Goal: Task Accomplishment & Management: Use online tool/utility

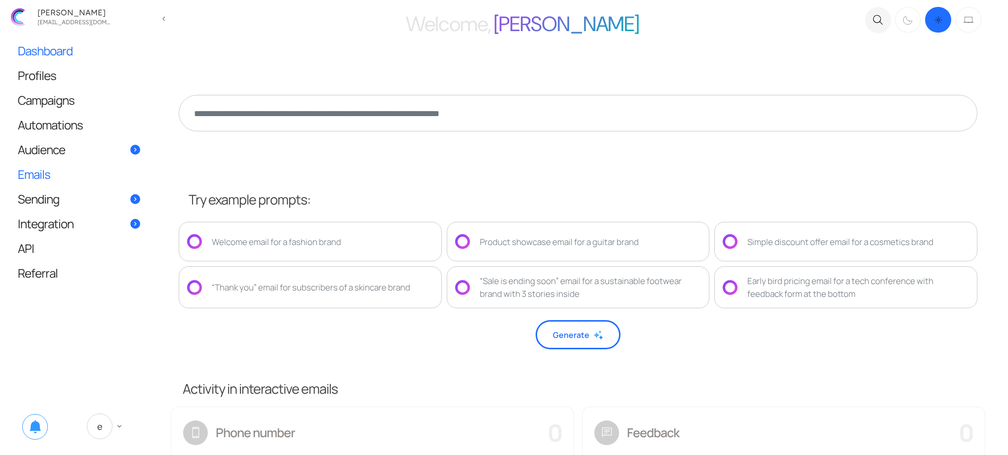
click at [44, 177] on span "Emails" at bounding box center [34, 174] width 33 height 10
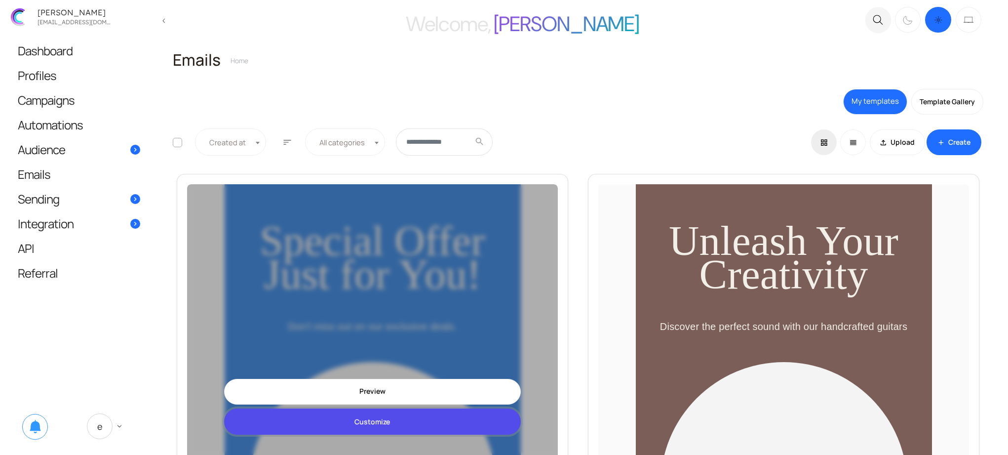
click at [368, 422] on link "Customize" at bounding box center [372, 421] width 297 height 26
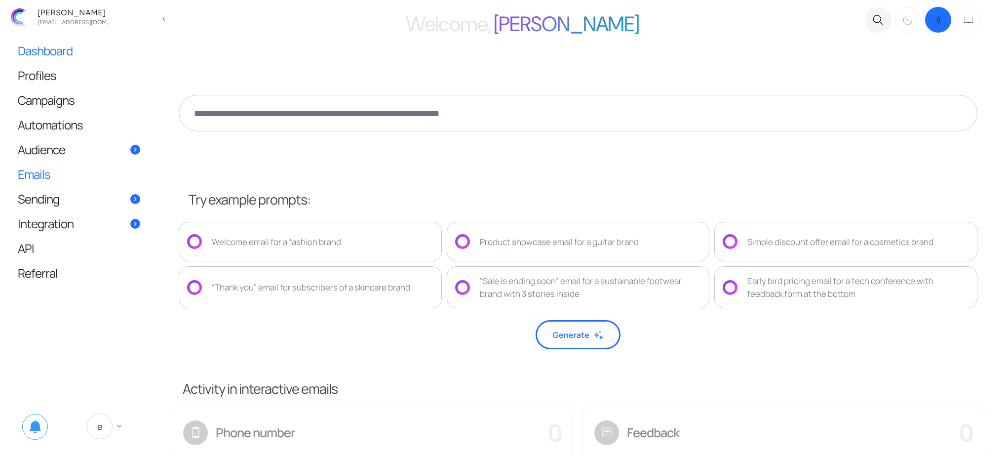
click at [69, 170] on link "Emails" at bounding box center [79, 174] width 142 height 24
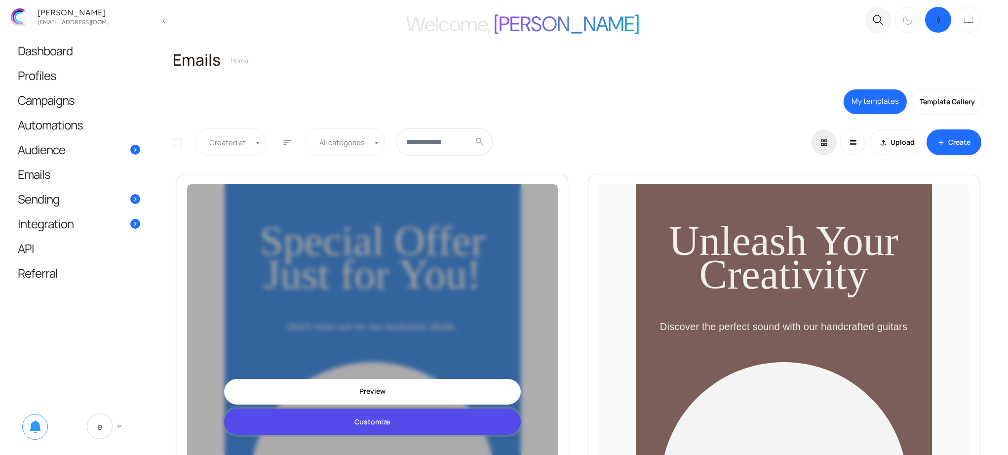
click at [397, 429] on link "Customize" at bounding box center [372, 421] width 297 height 26
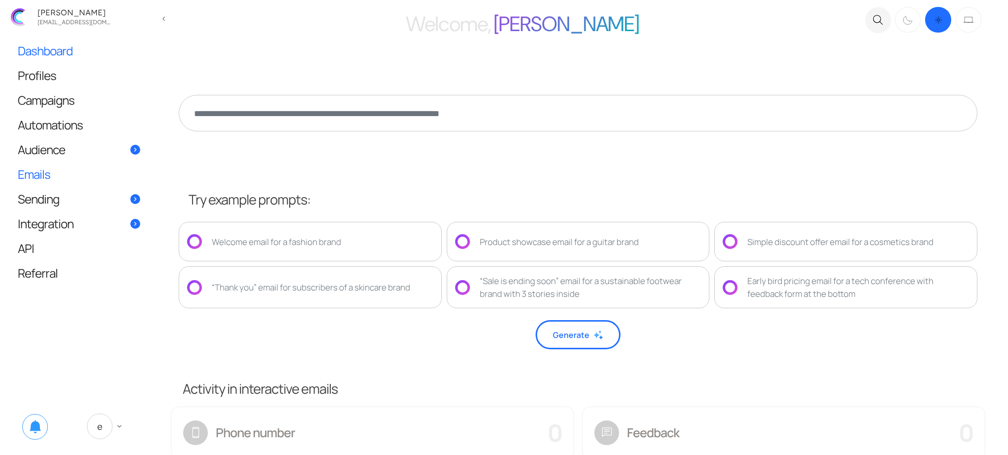
click at [54, 169] on link "Emails" at bounding box center [79, 174] width 142 height 24
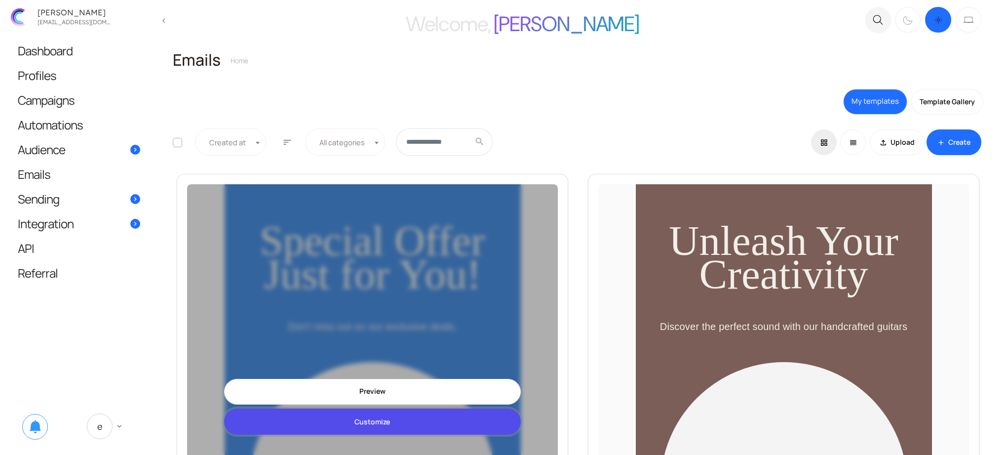
click at [405, 422] on link "Customize" at bounding box center [372, 421] width 297 height 26
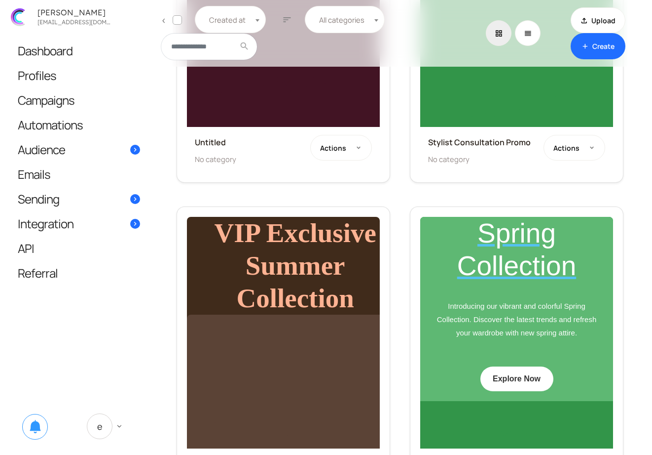
scroll to position [1718, 0]
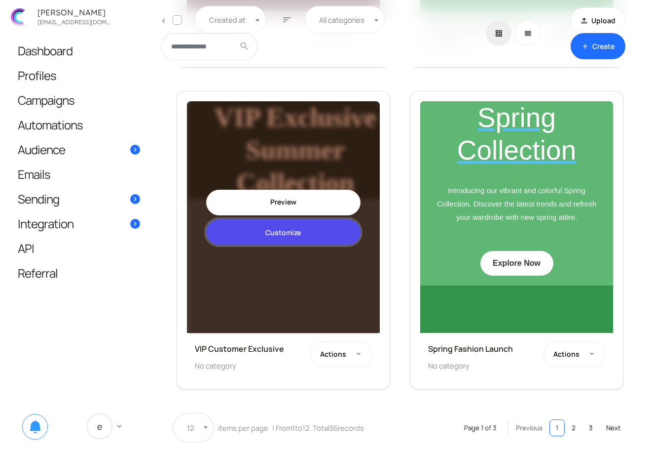
click at [283, 231] on link "Customize" at bounding box center [283, 232] width 154 height 26
